Goal: Find specific page/section: Find specific page/section

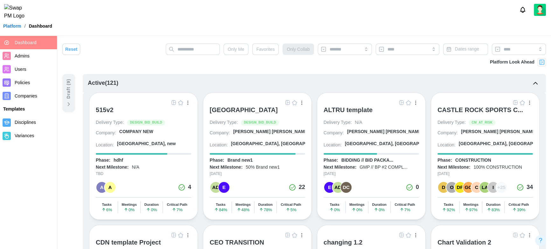
click at [24, 92] on span "Companies" at bounding box center [35, 96] width 40 height 8
click at [25, 96] on span "Companies" at bounding box center [26, 95] width 23 height 5
click at [29, 95] on span "Companies" at bounding box center [26, 95] width 23 height 5
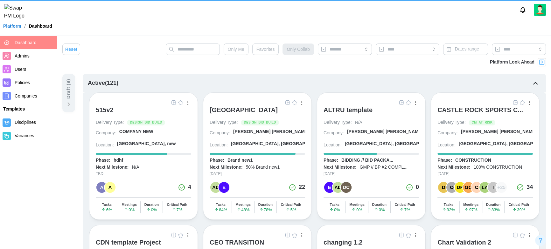
click at [34, 95] on span "Companies" at bounding box center [26, 95] width 23 height 5
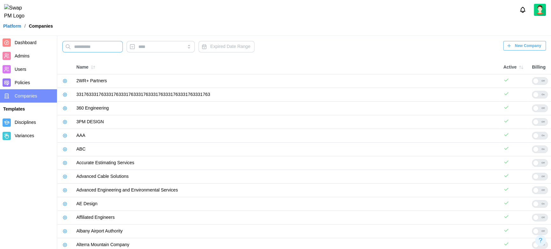
click at [106, 47] on input "text" at bounding box center [92, 46] width 60 height 11
type input "**"
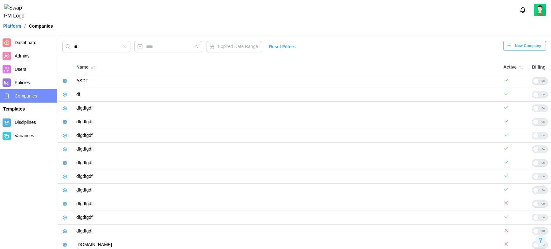
click at [61, 97] on button "button" at bounding box center [64, 94] width 9 height 9
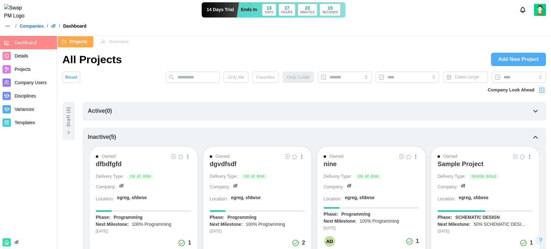
click at [30, 87] on link "Company Users" at bounding box center [28, 82] width 57 height 13
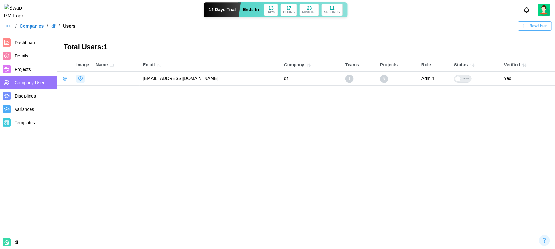
click at [170, 140] on main "Total Users: 1 Image Name Email Company Teams Projects Role Status Verified qat…" at bounding box center [277, 124] width 555 height 249
click at [170, 141] on main "Total Users: 1 Image Name Email Company Teams Projects Role Status Verified qat…" at bounding box center [277, 124] width 555 height 249
click at [246, 158] on main "Total Users: 1 Image Name Email Company Teams Projects Role Status Verified qat…" at bounding box center [277, 124] width 555 height 249
